Goal: Transaction & Acquisition: Purchase product/service

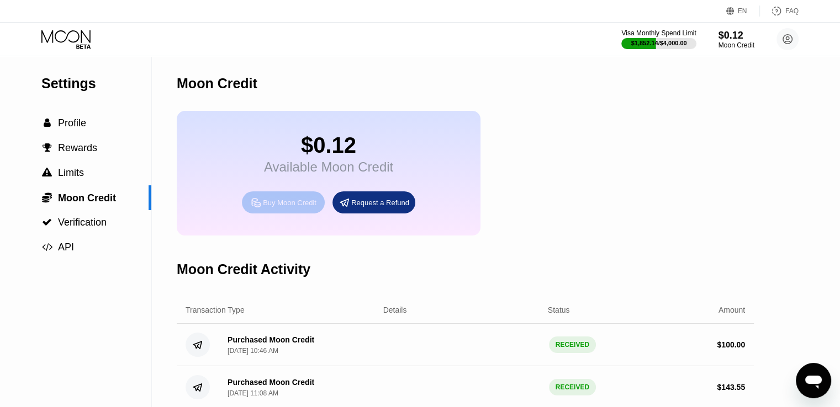
click at [281, 208] on div "Buy Moon Credit" at bounding box center [290, 202] width 54 height 9
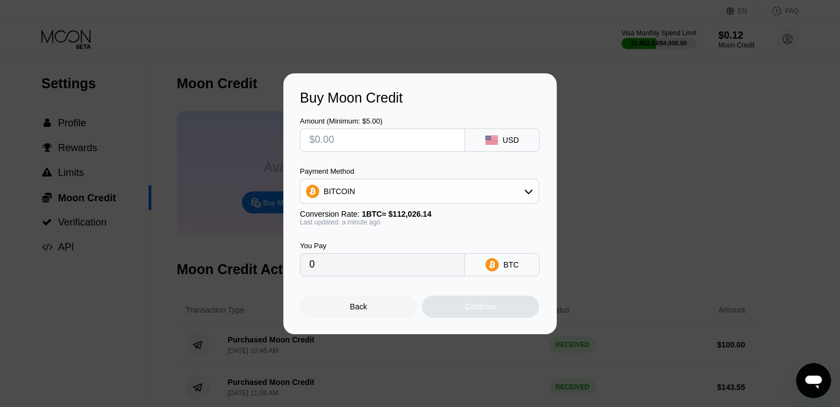
click at [346, 140] on input "text" at bounding box center [382, 140] width 146 height 22
type input "$1"
type input "0.00000893"
type input "$14"
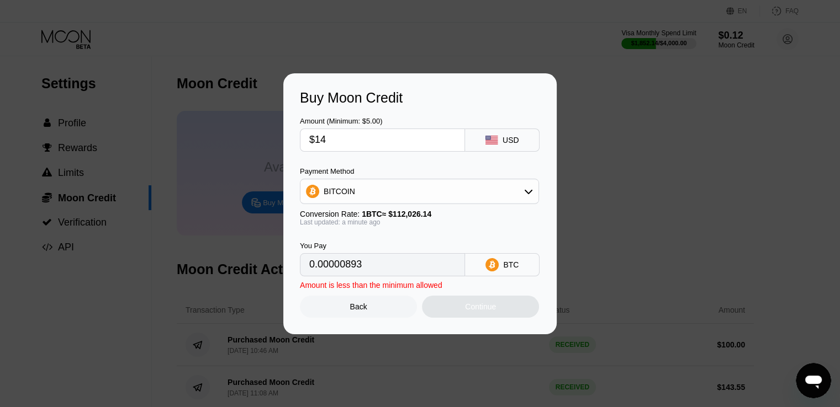
type input "0.00012498"
type input "$148"
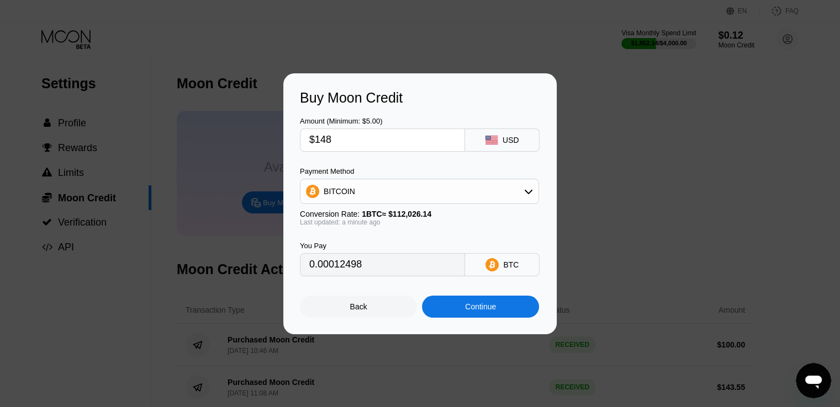
type input "0.00132113"
type input "$148.5"
type input "0.00132559"
type input "$148.5"
click at [347, 192] on div "BITCOIN" at bounding box center [339, 191] width 31 height 9
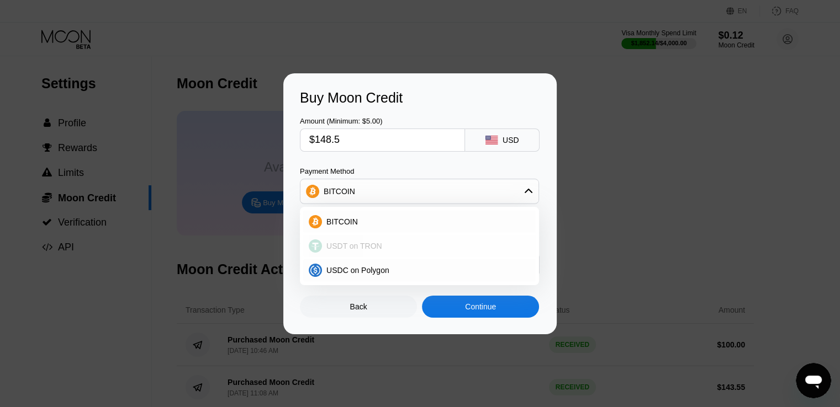
click at [347, 246] on span "USDT on TRON" at bounding box center [354, 246] width 56 height 9
type input "150.00"
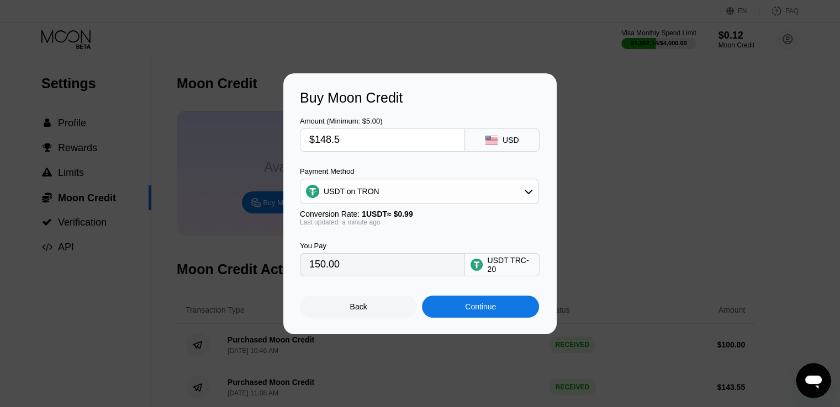
click at [483, 310] on div "Continue" at bounding box center [480, 307] width 31 height 9
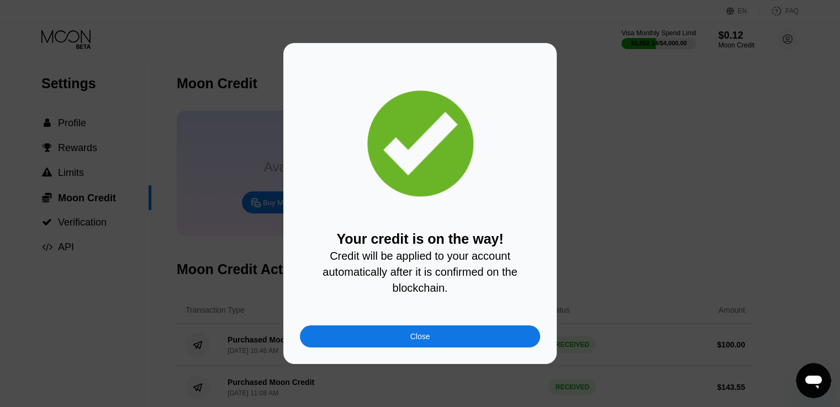
click at [453, 338] on div "Close" at bounding box center [420, 337] width 240 height 22
